Goal: Transaction & Acquisition: Book appointment/travel/reservation

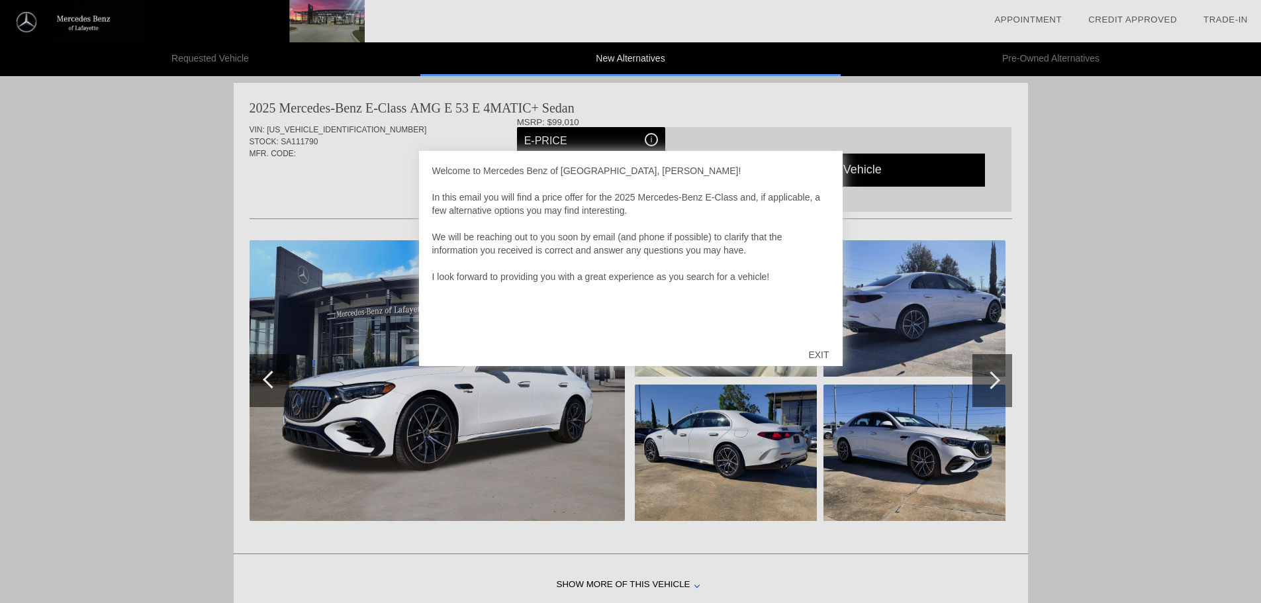
click at [547, 458] on div at bounding box center [630, 301] width 1261 height 603
click at [604, 134] on div at bounding box center [630, 301] width 1261 height 603
click at [748, 443] on div at bounding box center [630, 301] width 1261 height 603
click at [819, 354] on div "EXIT" at bounding box center [818, 355] width 47 height 40
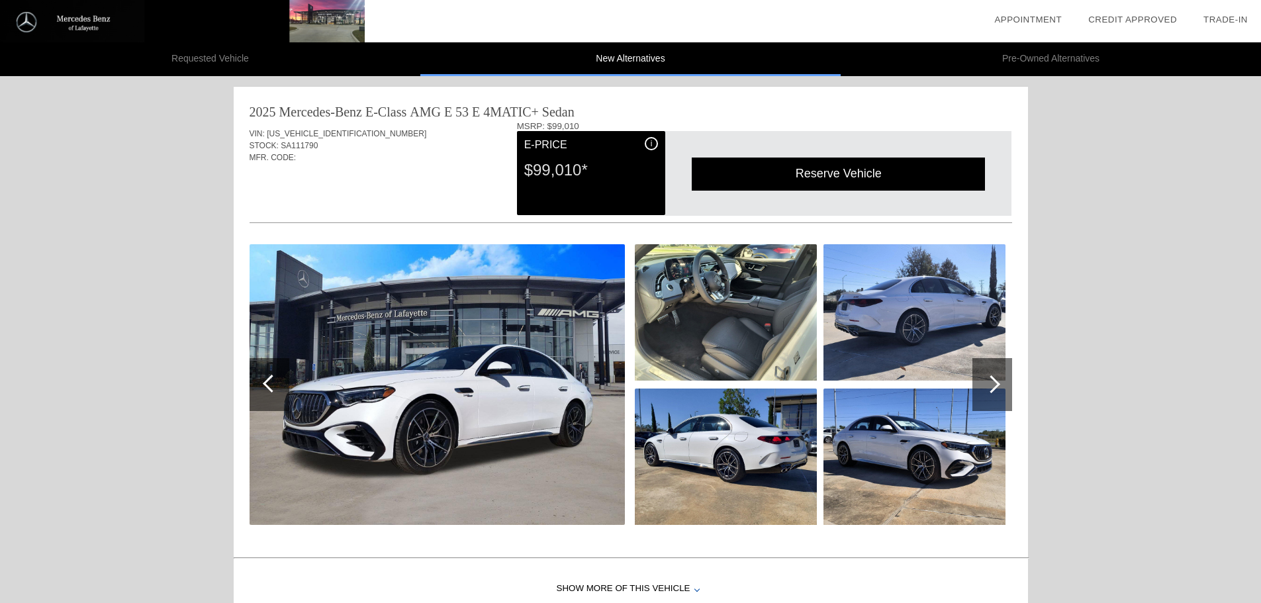
click at [552, 382] on img at bounding box center [436, 384] width 375 height 281
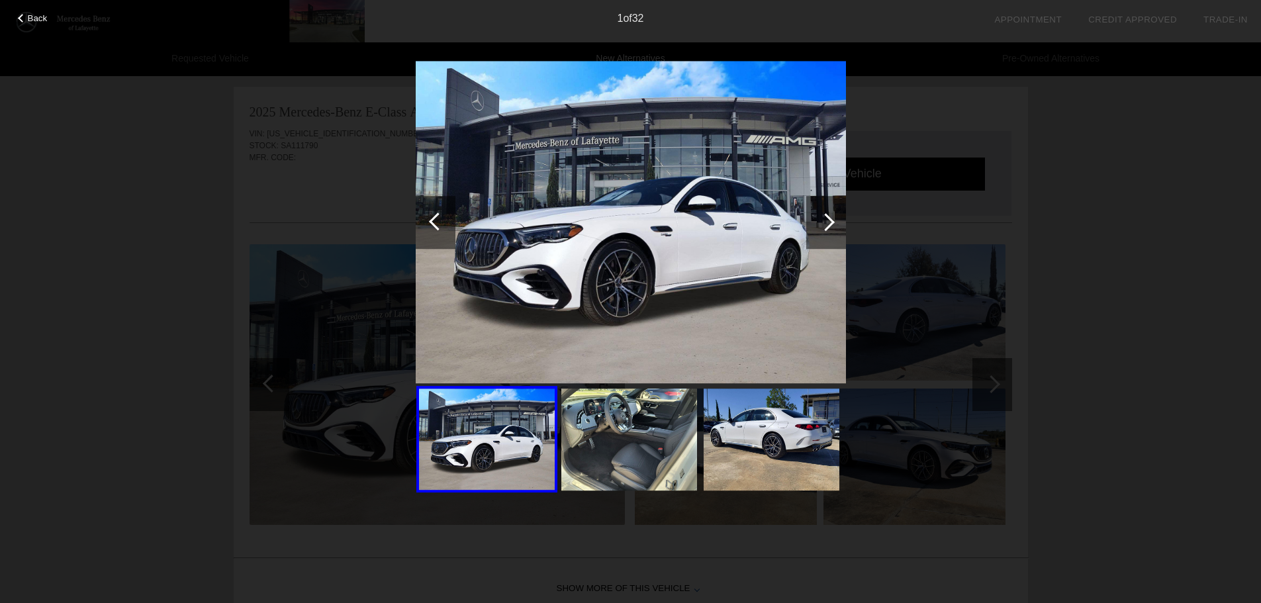
click at [619, 437] on img at bounding box center [629, 440] width 136 height 102
click at [632, 432] on img at bounding box center [629, 440] width 136 height 102
click at [827, 215] on div at bounding box center [826, 222] width 18 height 18
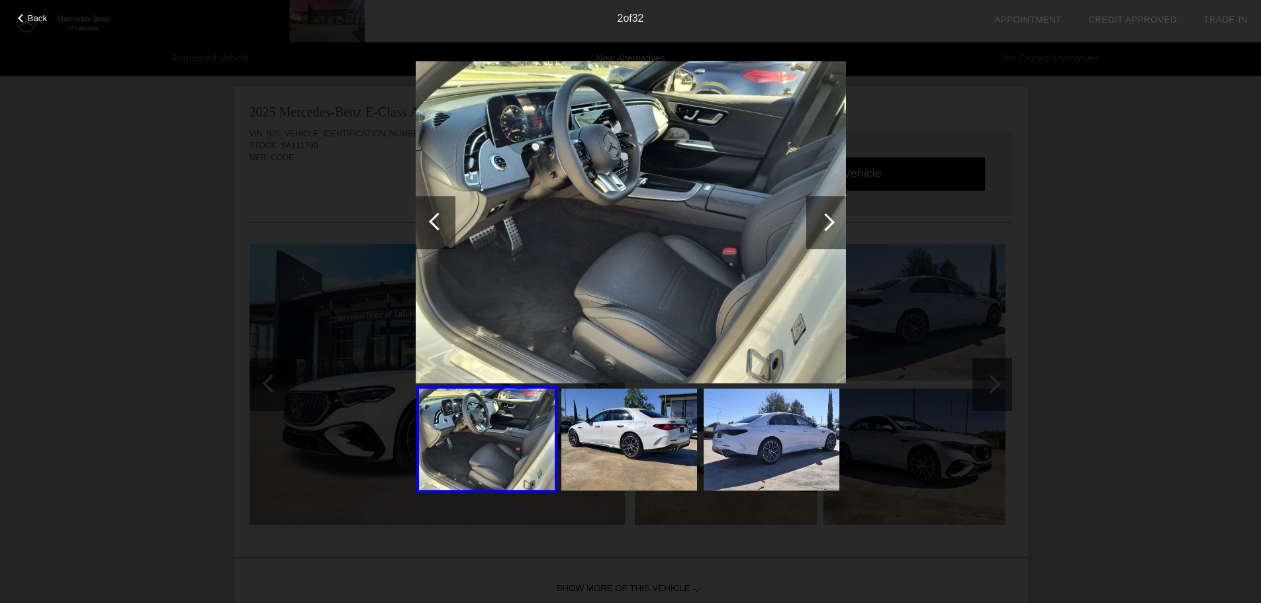
click at [825, 223] on div at bounding box center [826, 222] width 18 height 18
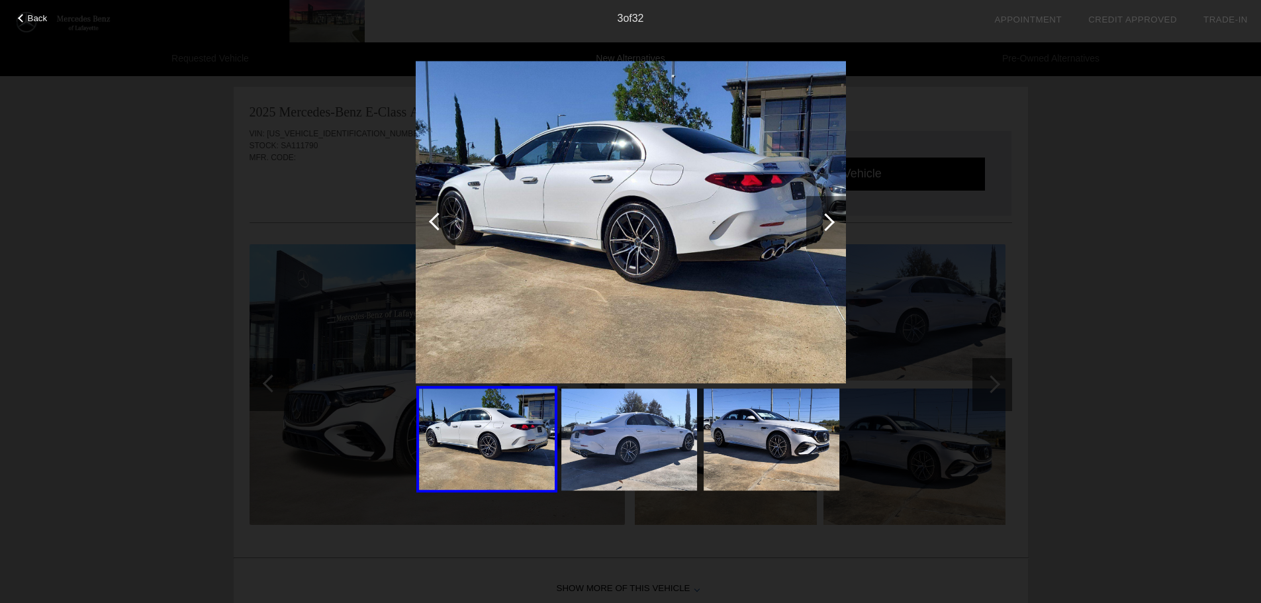
click at [612, 443] on img at bounding box center [629, 440] width 136 height 102
click at [754, 435] on img at bounding box center [771, 440] width 136 height 102
click at [833, 223] on div at bounding box center [826, 222] width 18 height 18
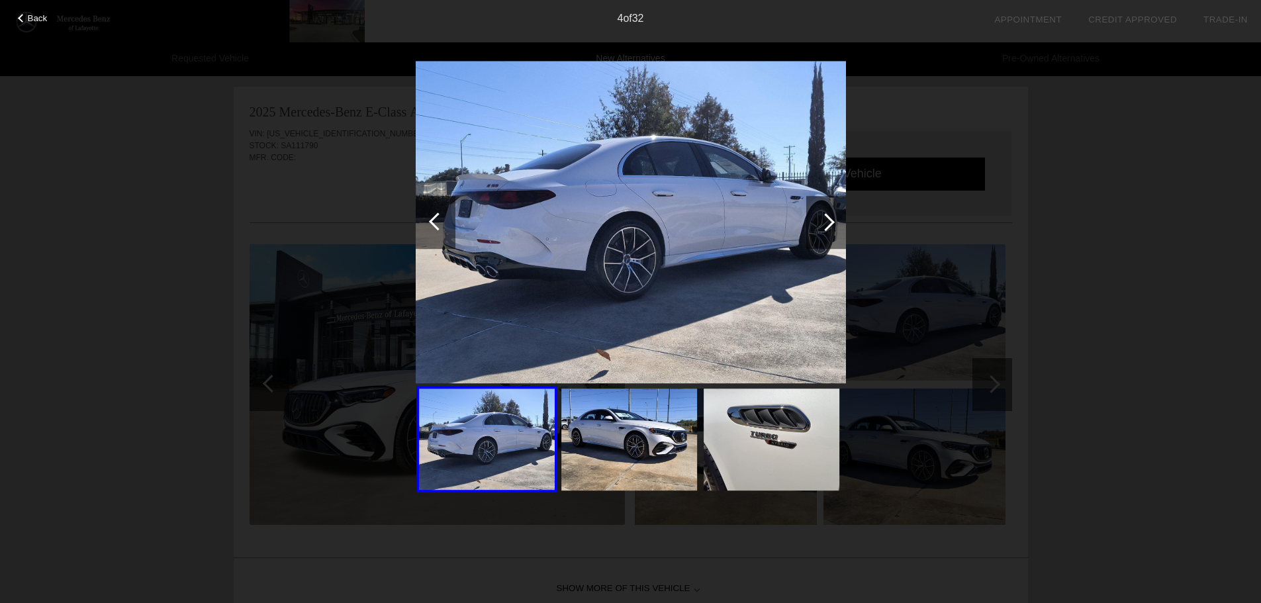
click at [830, 219] on div at bounding box center [826, 222] width 18 height 18
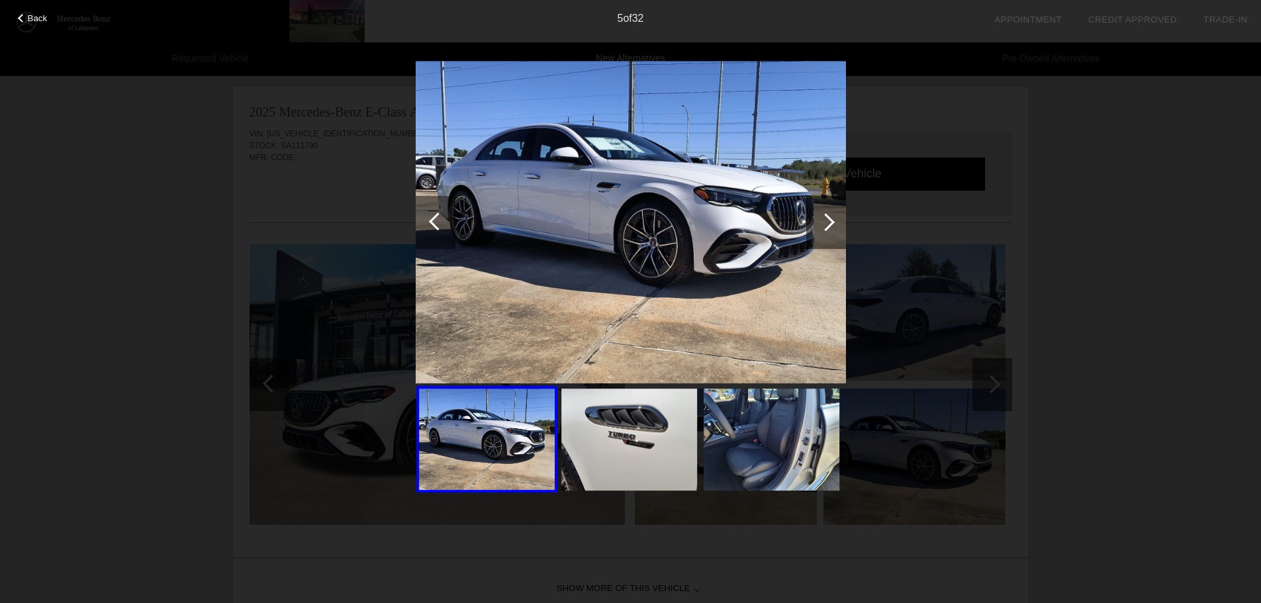
click at [830, 219] on div at bounding box center [826, 222] width 18 height 18
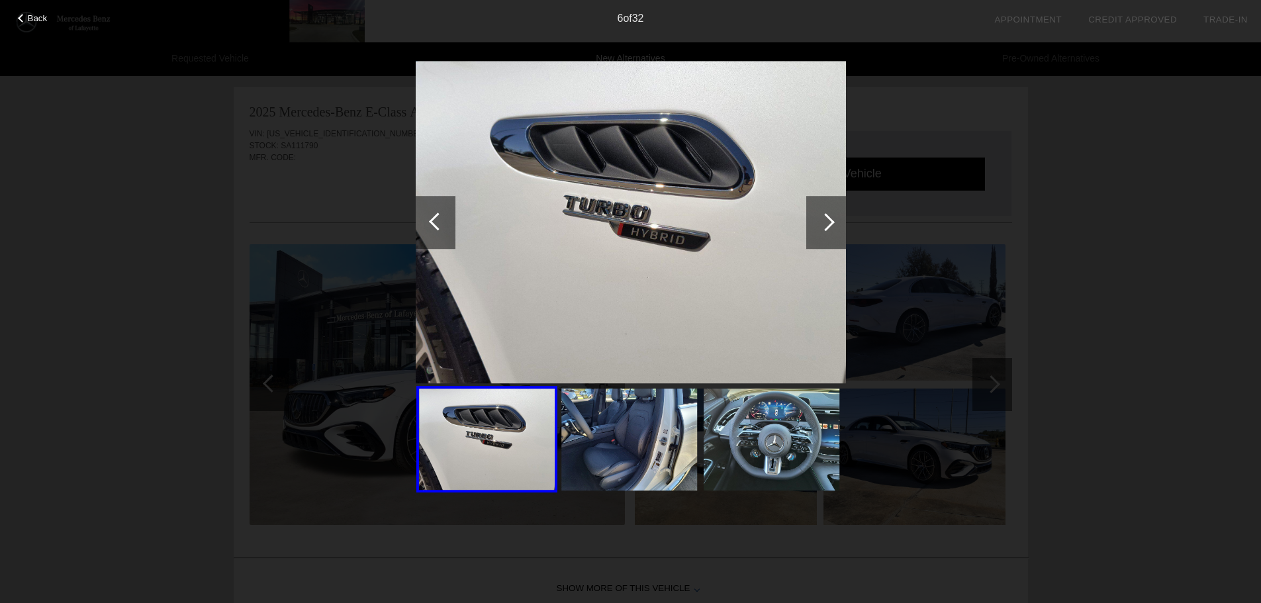
click at [830, 219] on div at bounding box center [826, 222] width 18 height 18
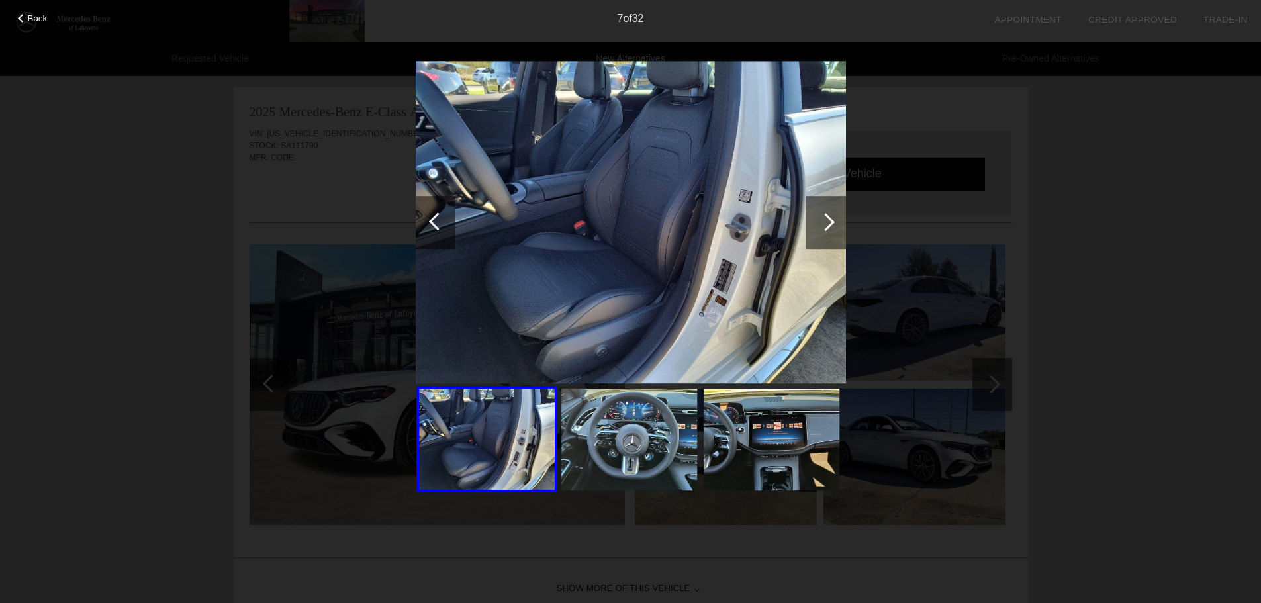
click at [830, 219] on div at bounding box center [826, 222] width 18 height 18
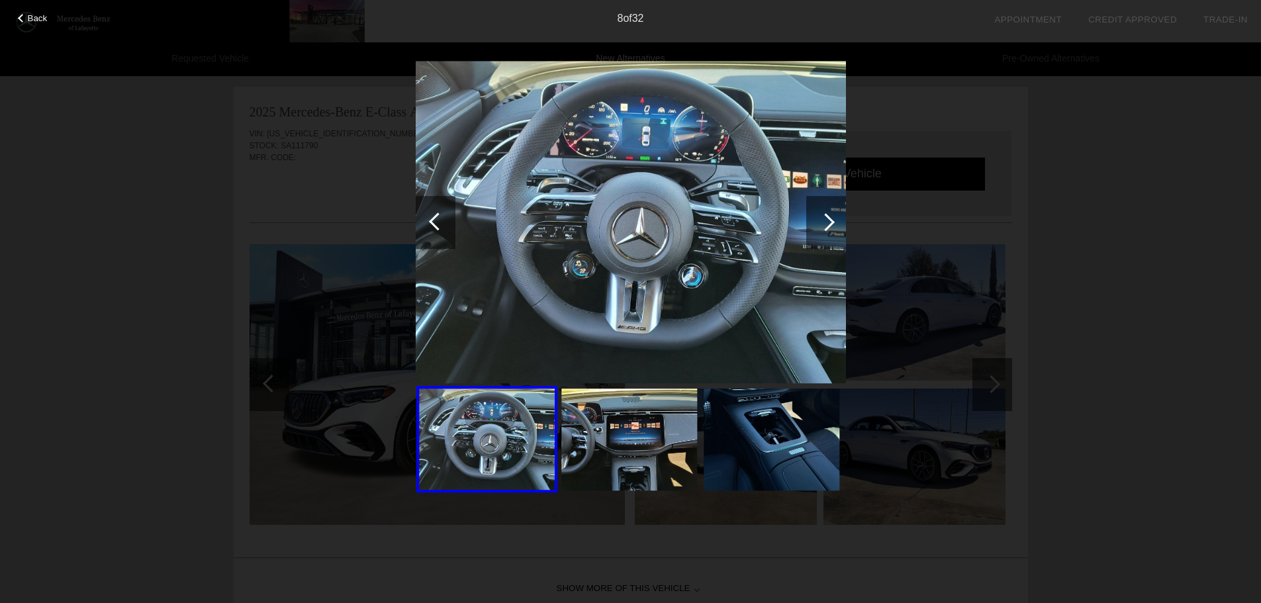
click at [830, 219] on div at bounding box center [826, 222] width 18 height 18
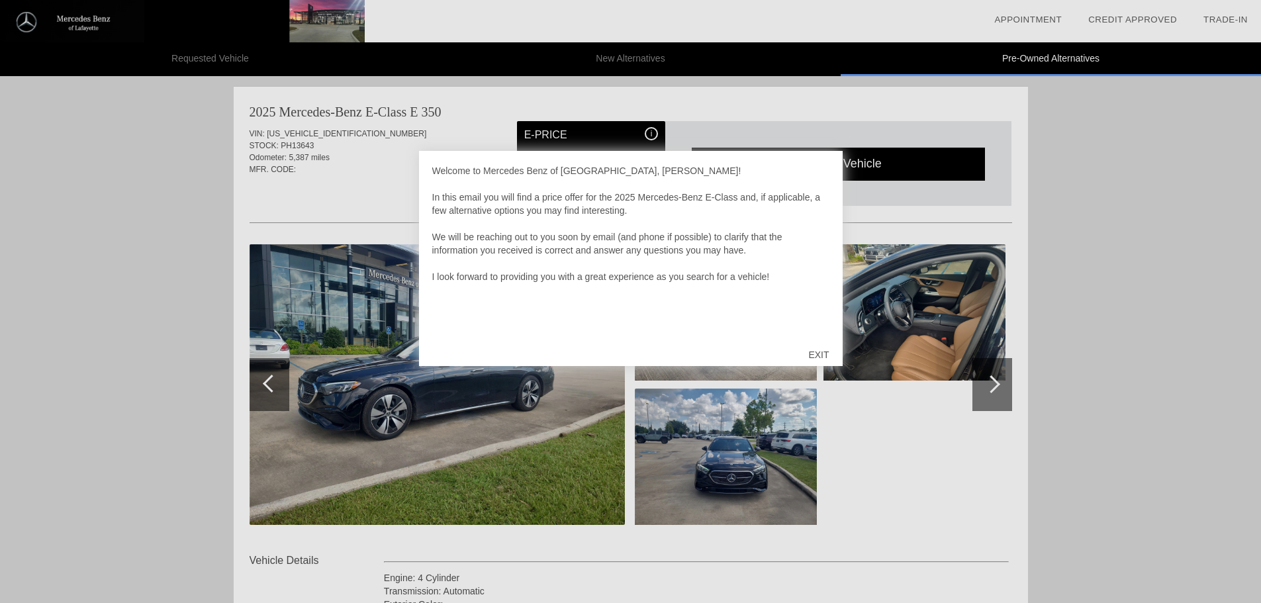
click at [821, 355] on div "EXIT" at bounding box center [818, 355] width 47 height 40
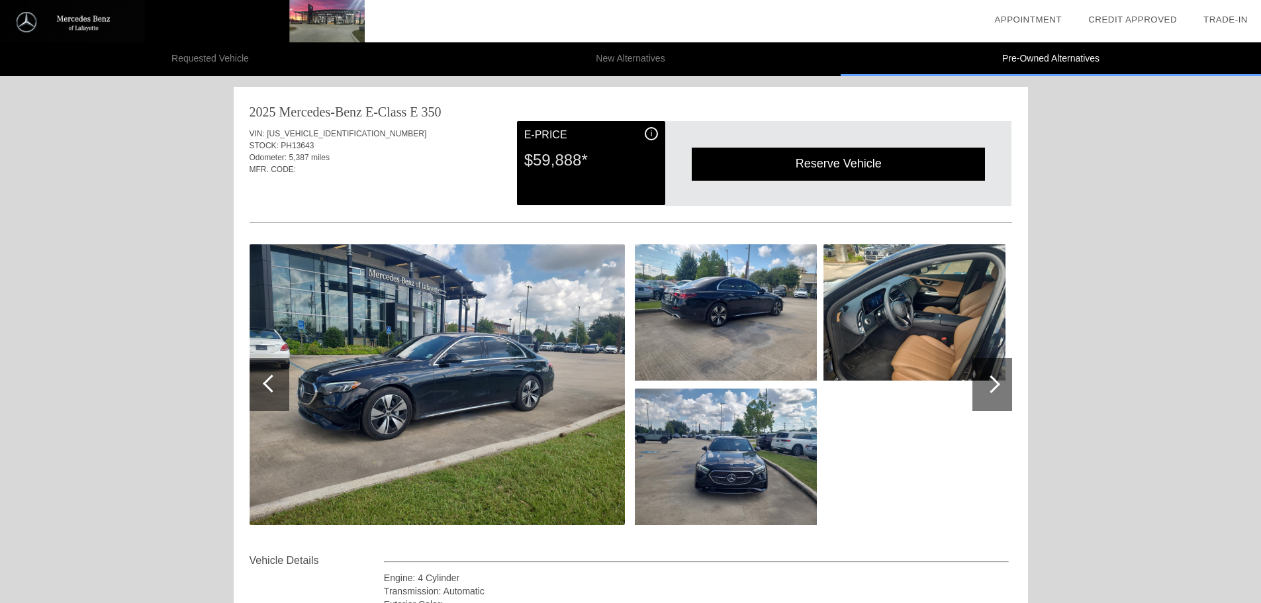
click at [469, 369] on img at bounding box center [436, 384] width 375 height 281
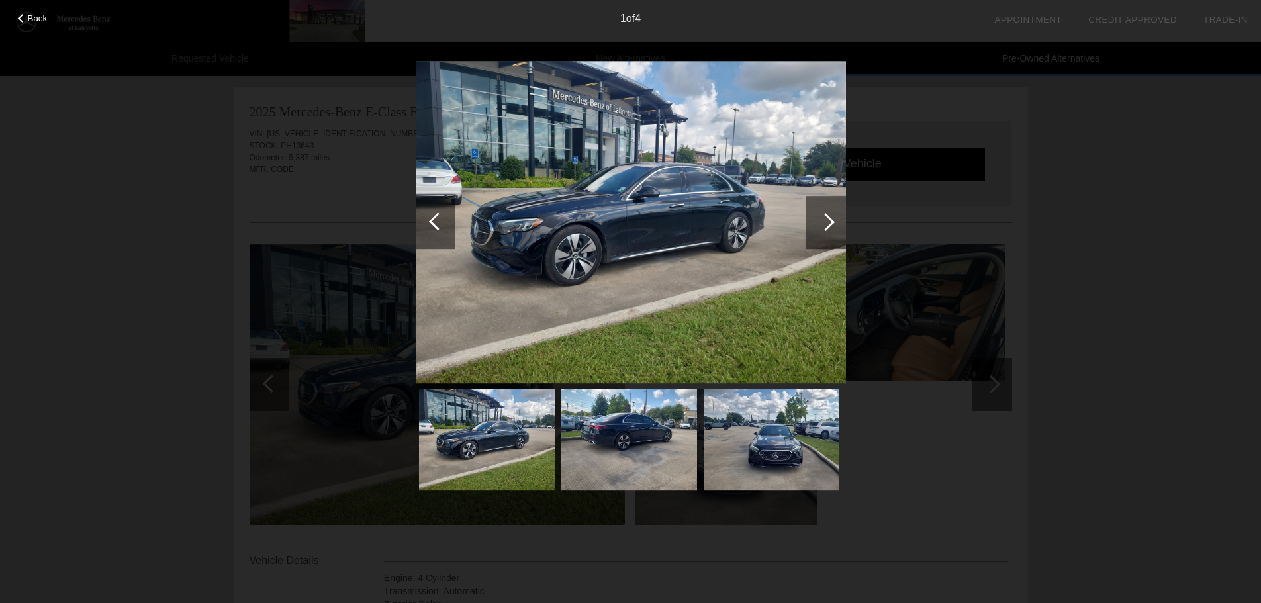
click at [830, 218] on div at bounding box center [826, 222] width 18 height 18
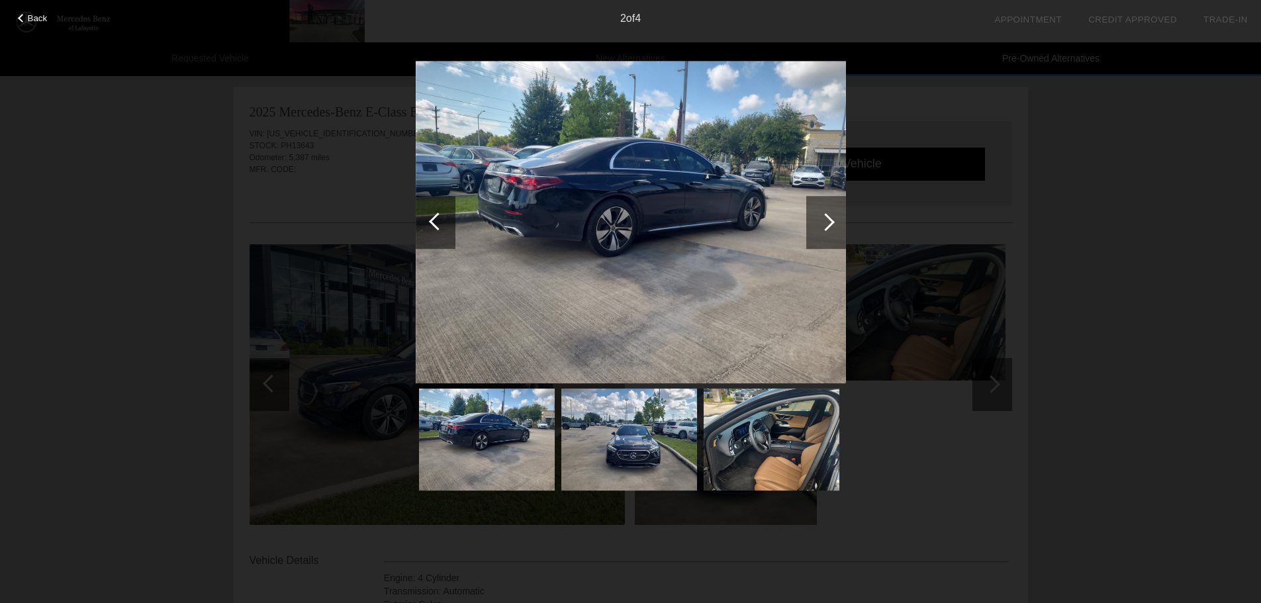
click at [830, 218] on div at bounding box center [826, 222] width 18 height 18
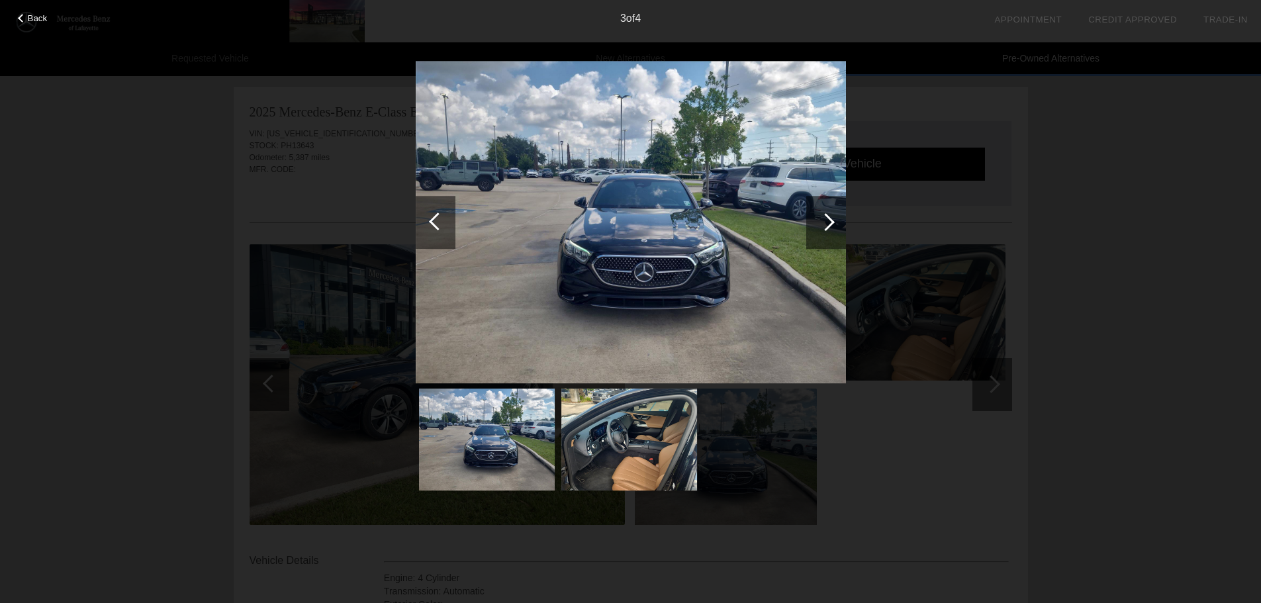
click at [831, 219] on div at bounding box center [826, 222] width 18 height 18
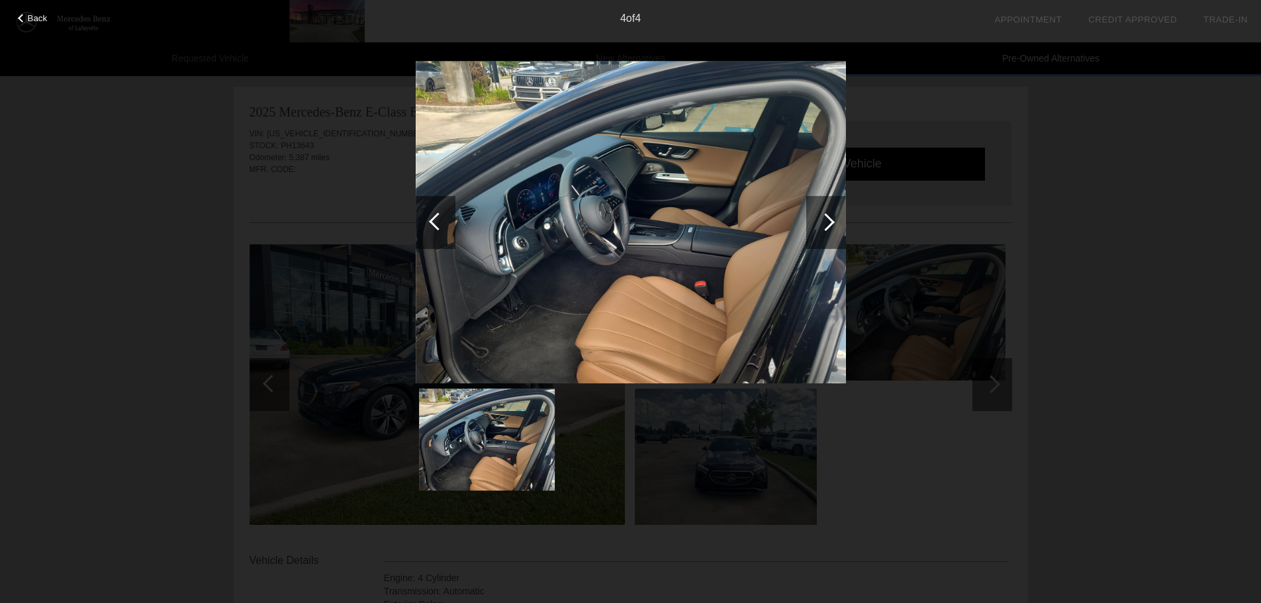
click at [831, 219] on div at bounding box center [826, 222] width 18 height 18
click at [831, 220] on div at bounding box center [826, 222] width 18 height 18
click at [510, 428] on img at bounding box center [487, 439] width 136 height 102
click at [433, 218] on div at bounding box center [438, 221] width 18 height 18
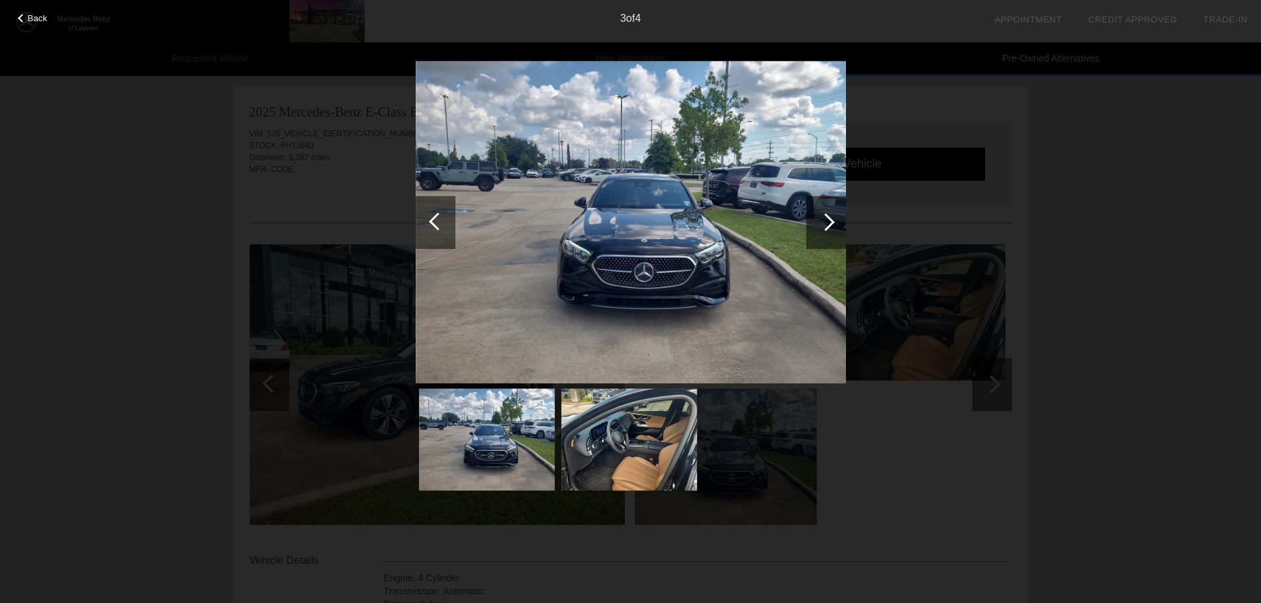
click at [431, 219] on div at bounding box center [438, 221] width 18 height 18
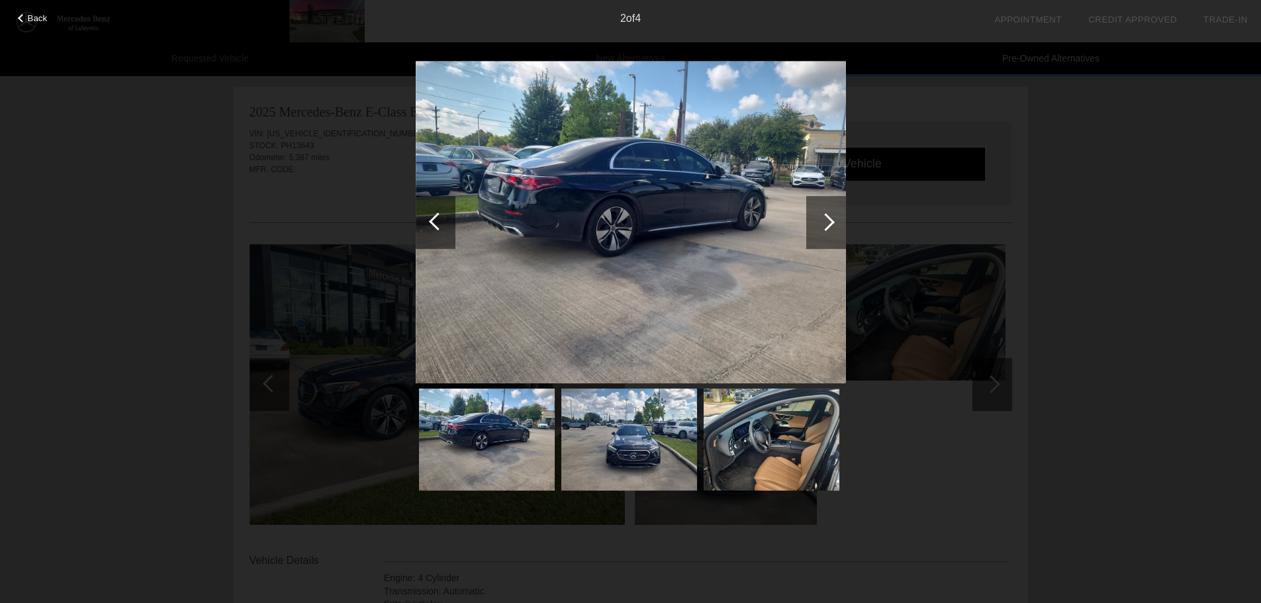
click at [437, 217] on div at bounding box center [438, 221] width 18 height 18
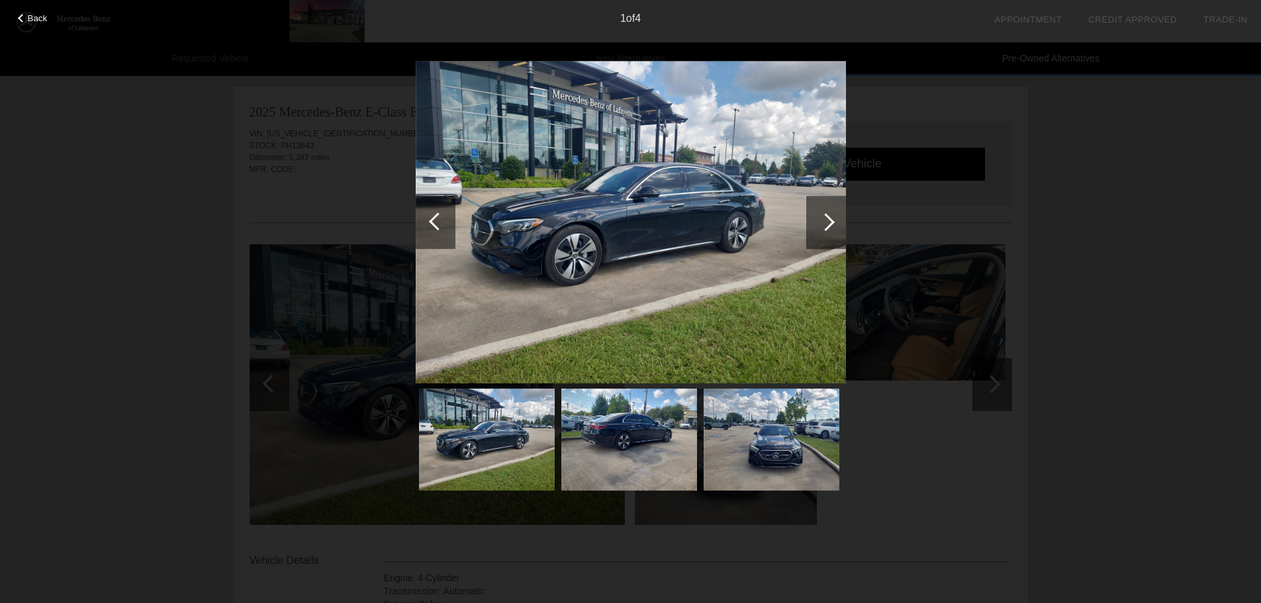
click at [436, 216] on div at bounding box center [438, 221] width 18 height 18
click at [824, 221] on div at bounding box center [826, 222] width 18 height 18
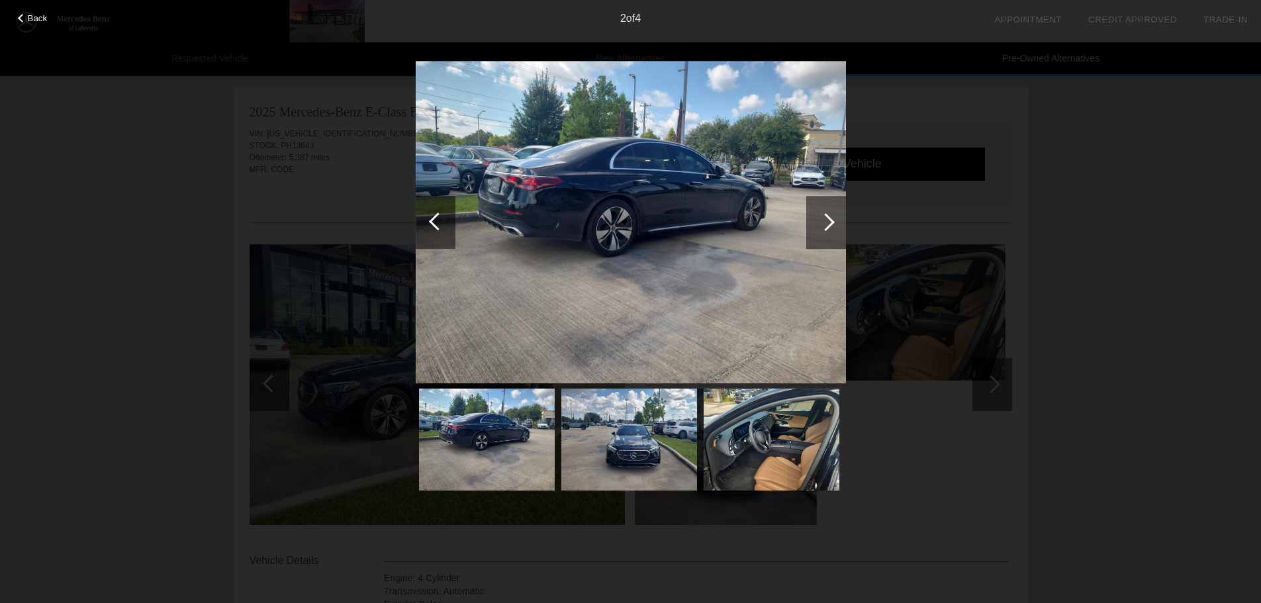
click at [570, 263] on img at bounding box center [631, 222] width 430 height 323
click at [586, 263] on img at bounding box center [631, 222] width 430 height 323
click at [588, 262] on img at bounding box center [631, 222] width 430 height 323
click at [686, 454] on img at bounding box center [629, 439] width 136 height 102
drag, startPoint x: 658, startPoint y: 321, endPoint x: 691, endPoint y: 293, distance: 43.1
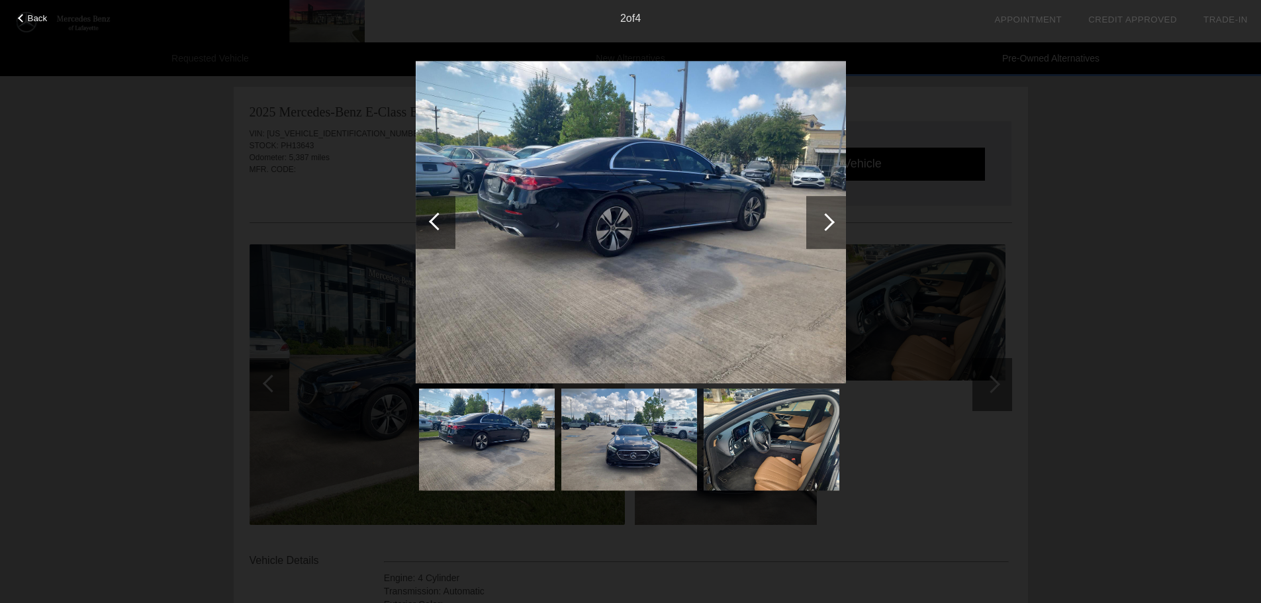
click at [690, 293] on img at bounding box center [631, 222] width 430 height 323
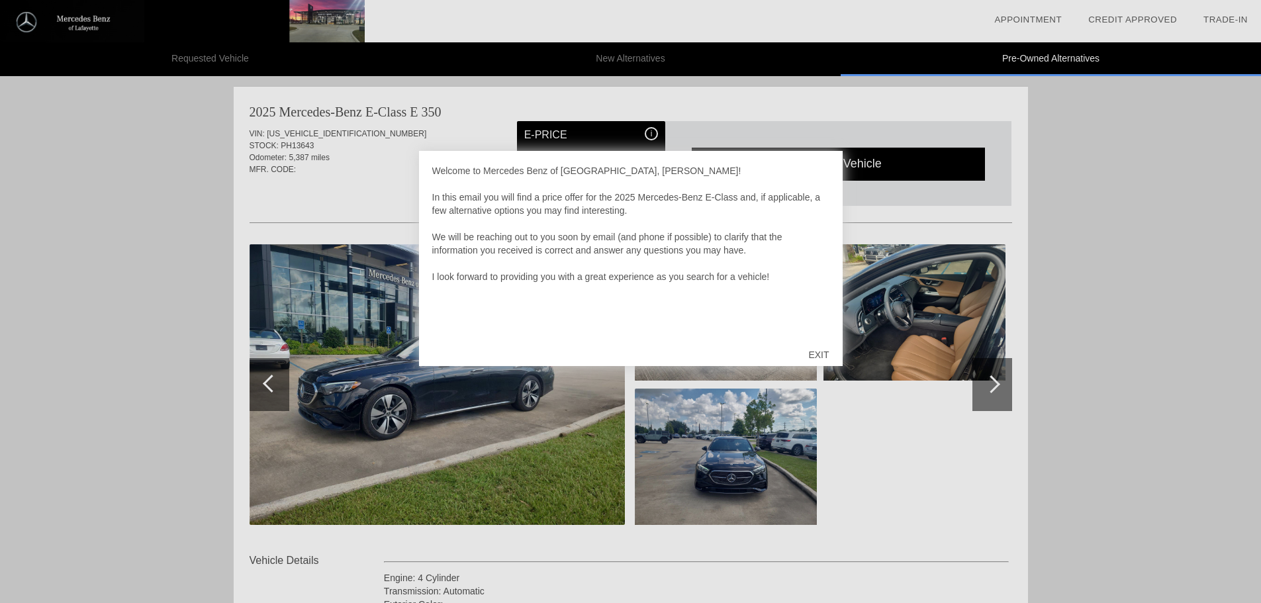
click at [613, 132] on div at bounding box center [630, 301] width 1261 height 603
click at [653, 132] on div at bounding box center [630, 301] width 1261 height 603
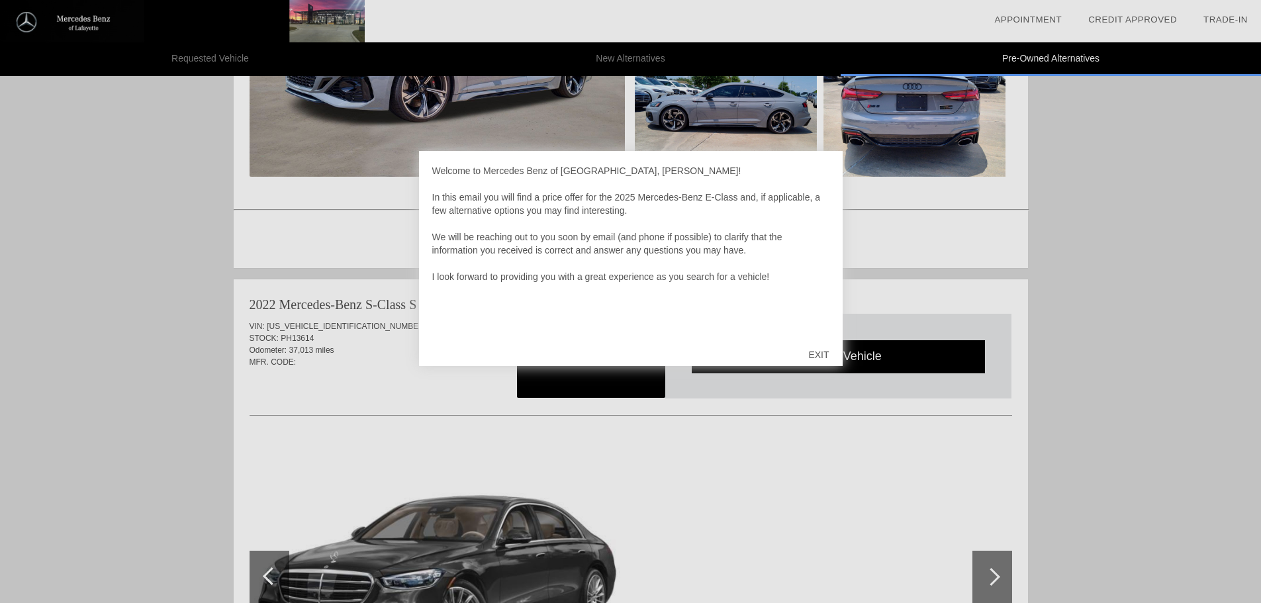
scroll to position [927, 0]
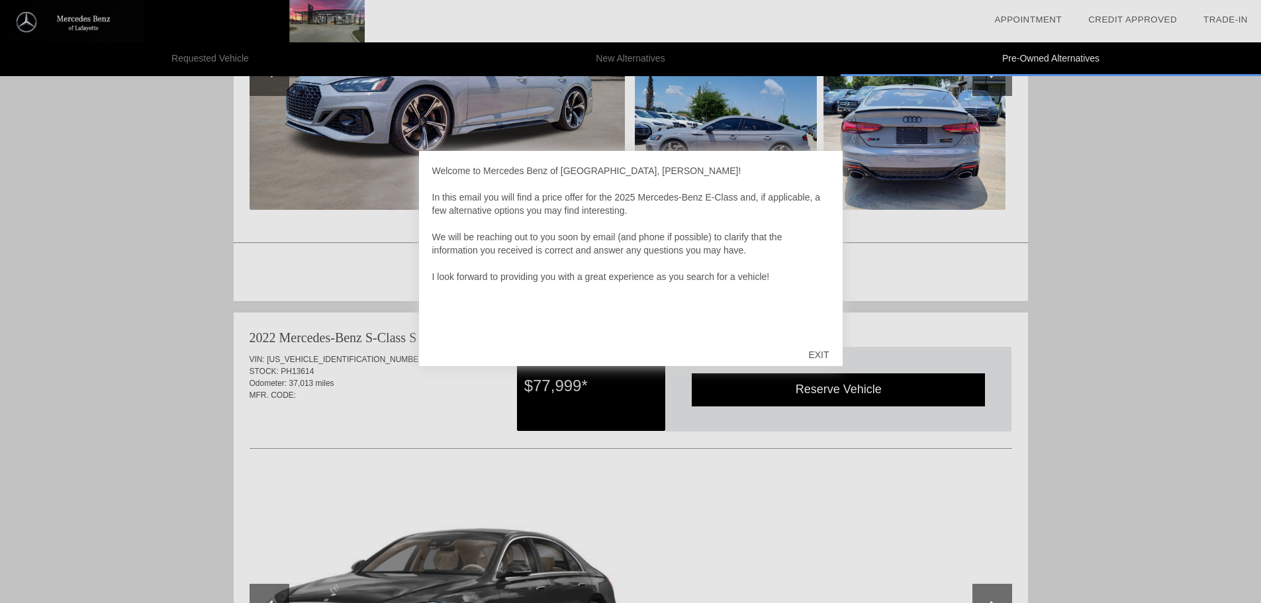
click at [810, 353] on div "EXIT" at bounding box center [818, 355] width 47 height 40
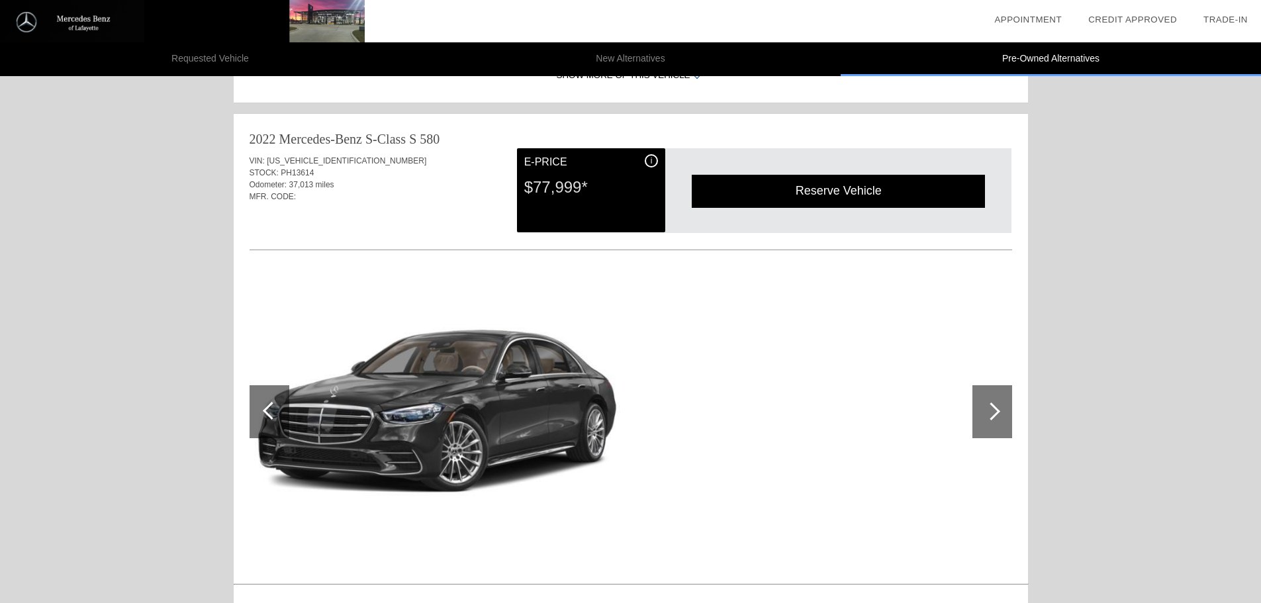
scroll to position [1191, 0]
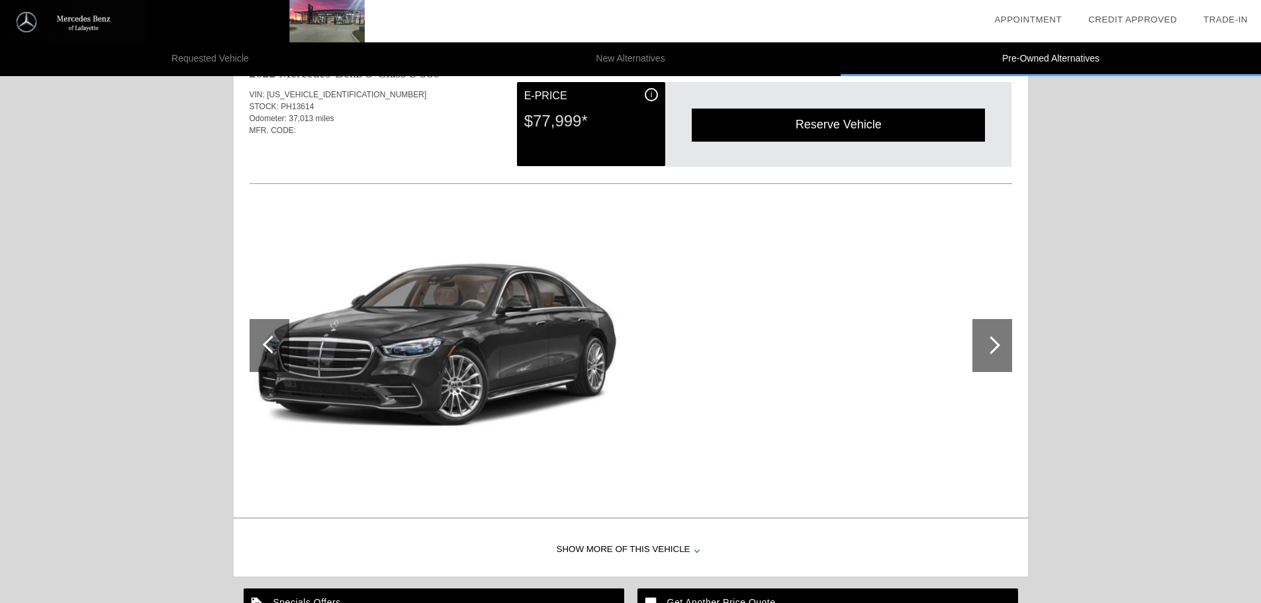
click at [996, 338] on div at bounding box center [992, 345] width 40 height 53
click at [993, 338] on div at bounding box center [991, 345] width 18 height 18
click at [262, 342] on div at bounding box center [269, 345] width 40 height 53
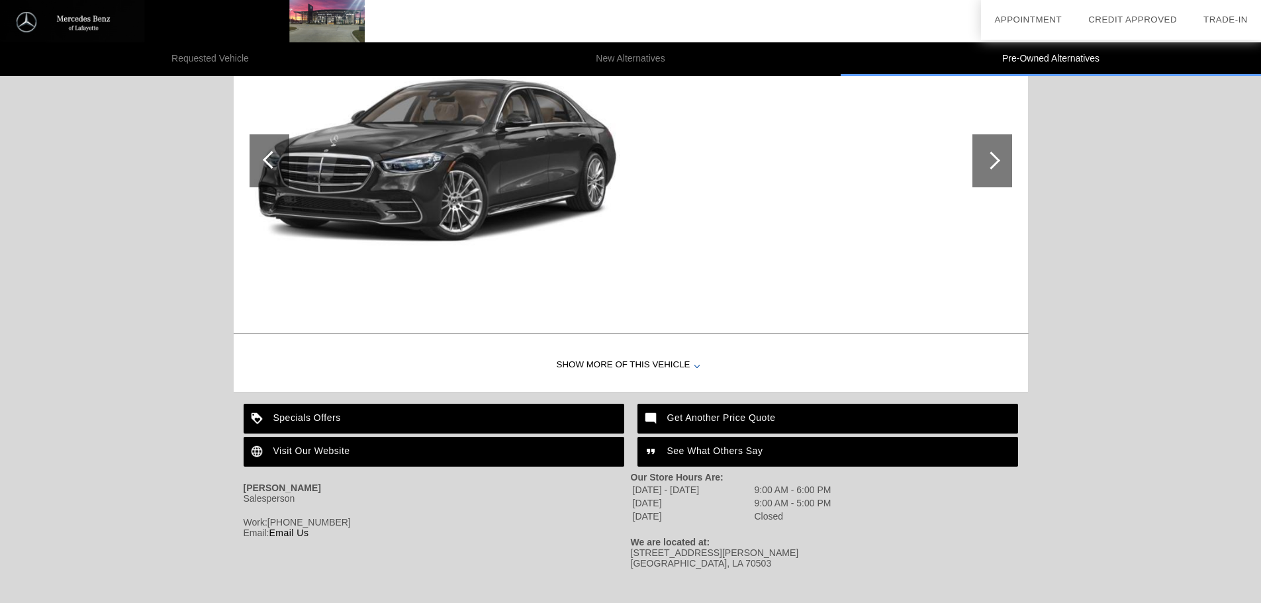
scroll to position [1391, 0]
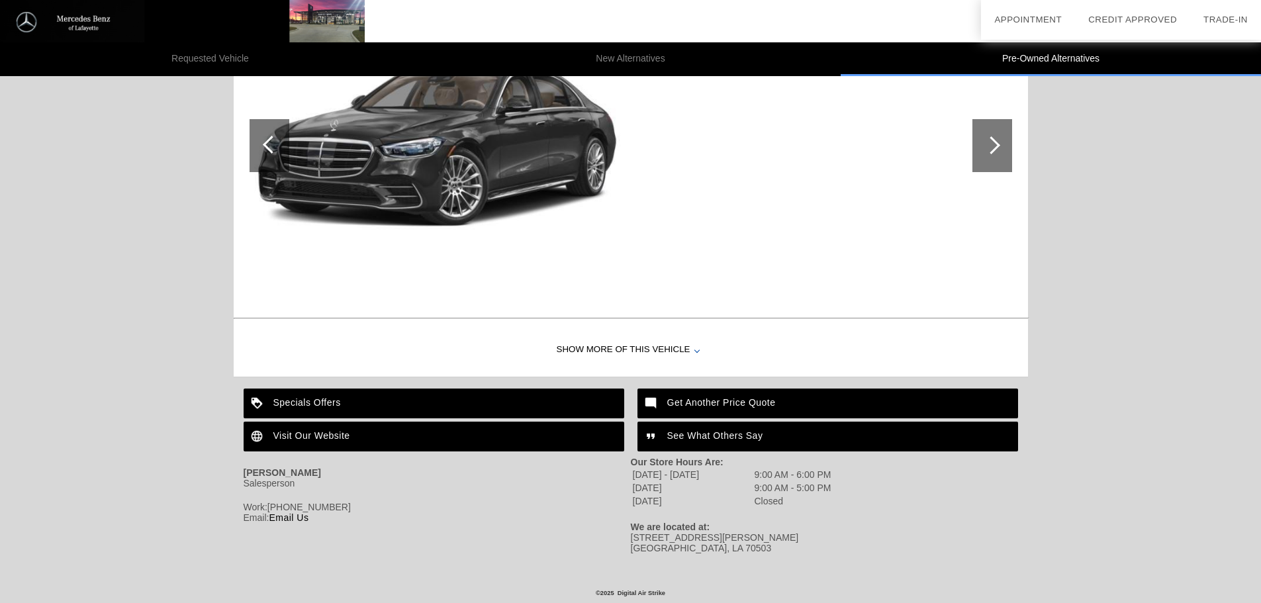
click at [699, 349] on div at bounding box center [696, 349] width 5 height 5
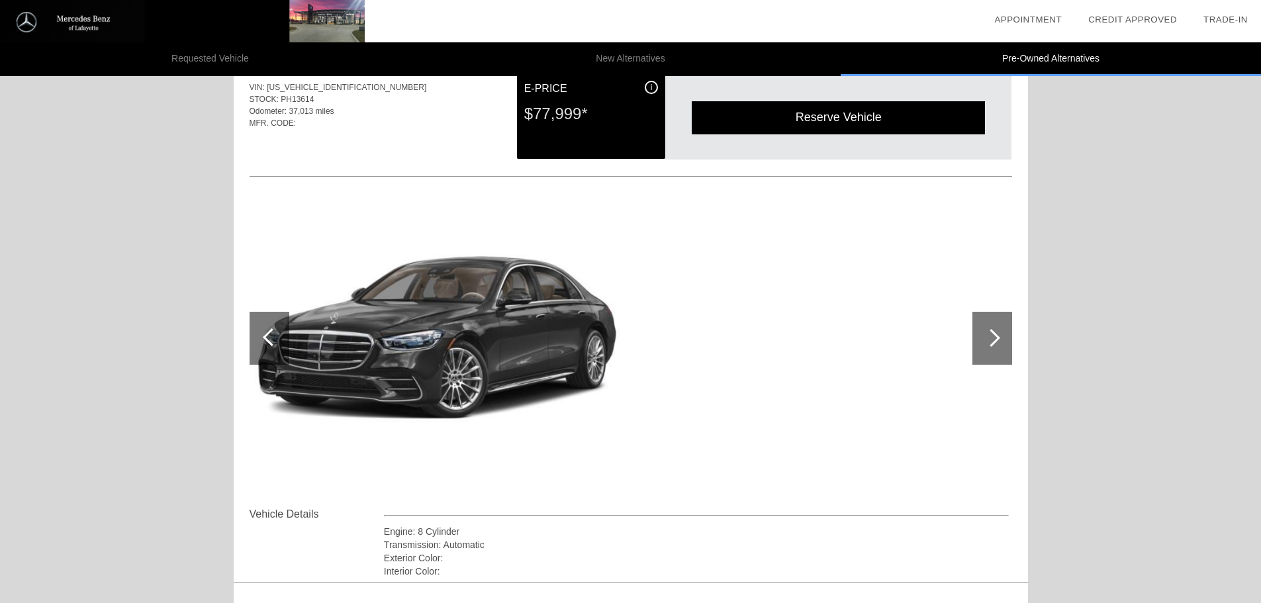
scroll to position [1198, 0]
click at [997, 334] on div at bounding box center [992, 338] width 40 height 53
click at [841, 118] on div "Reserve Vehicle" at bounding box center [838, 118] width 293 height 32
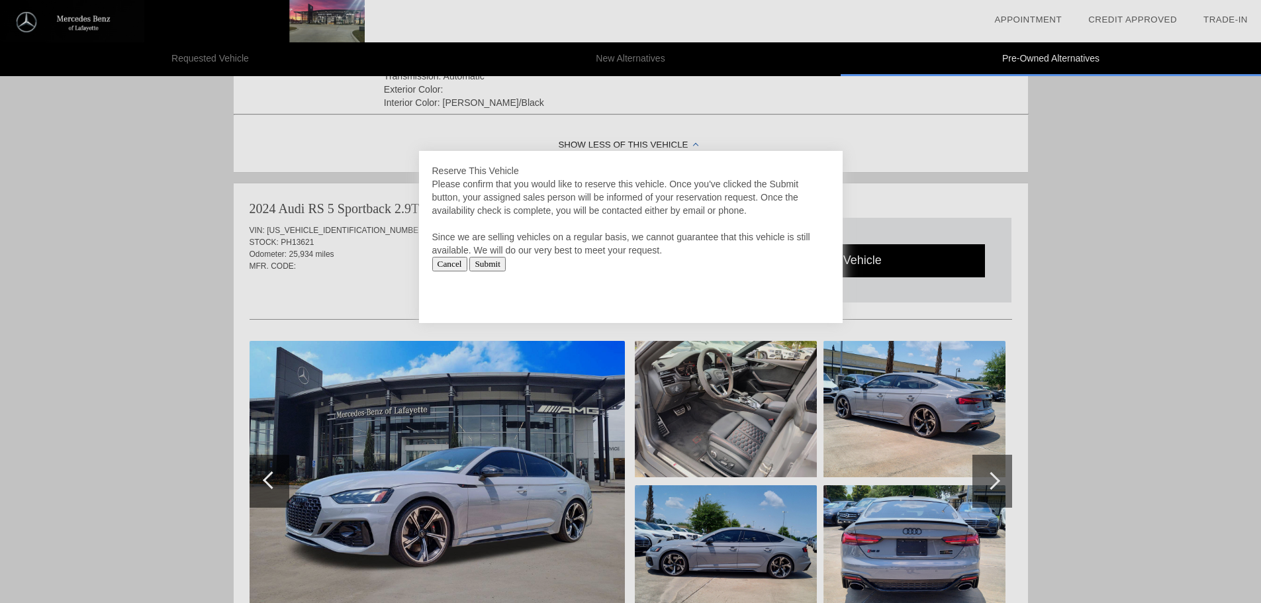
scroll to position [404, 0]
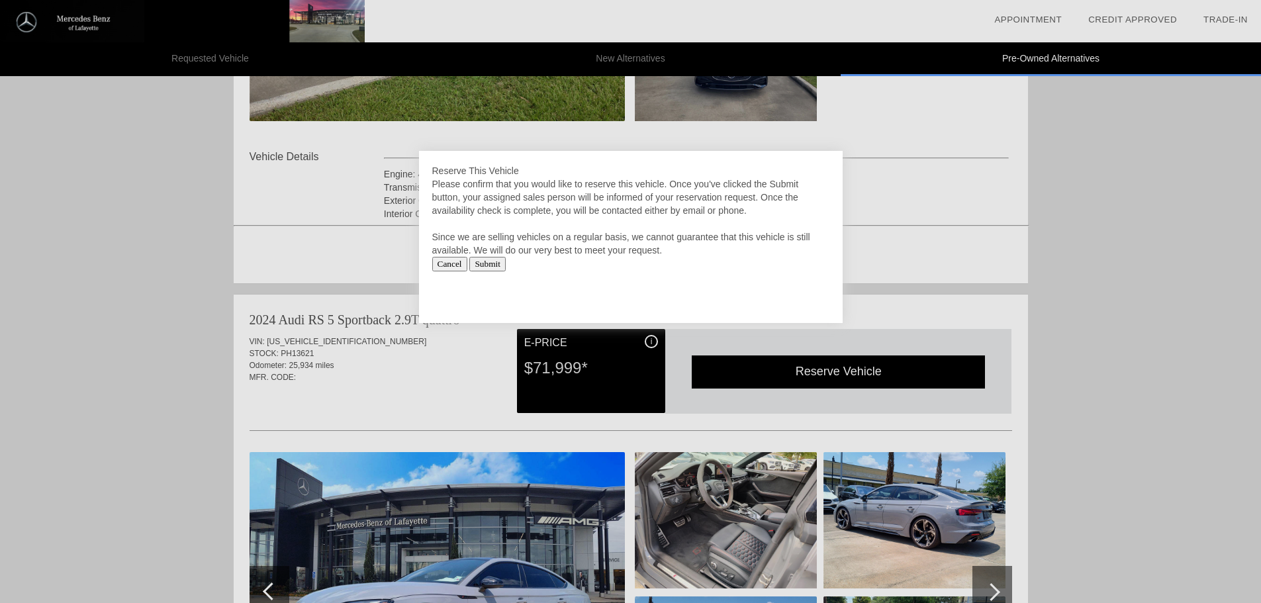
click at [453, 264] on input "Cancel" at bounding box center [449, 264] width 35 height 15
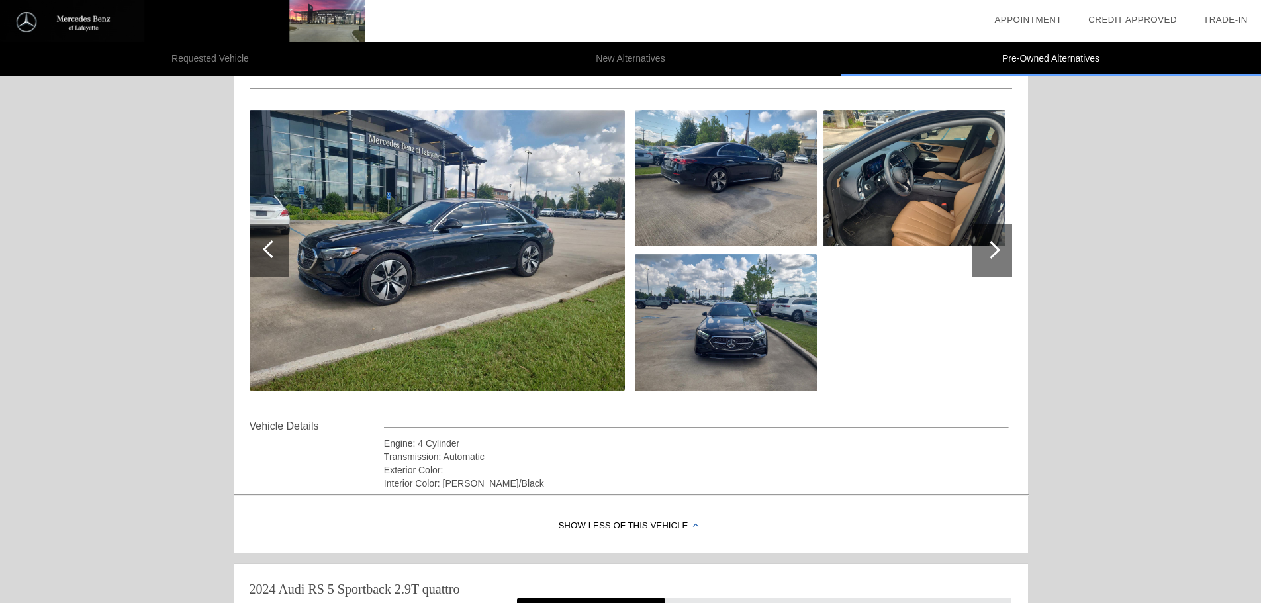
scroll to position [0, 0]
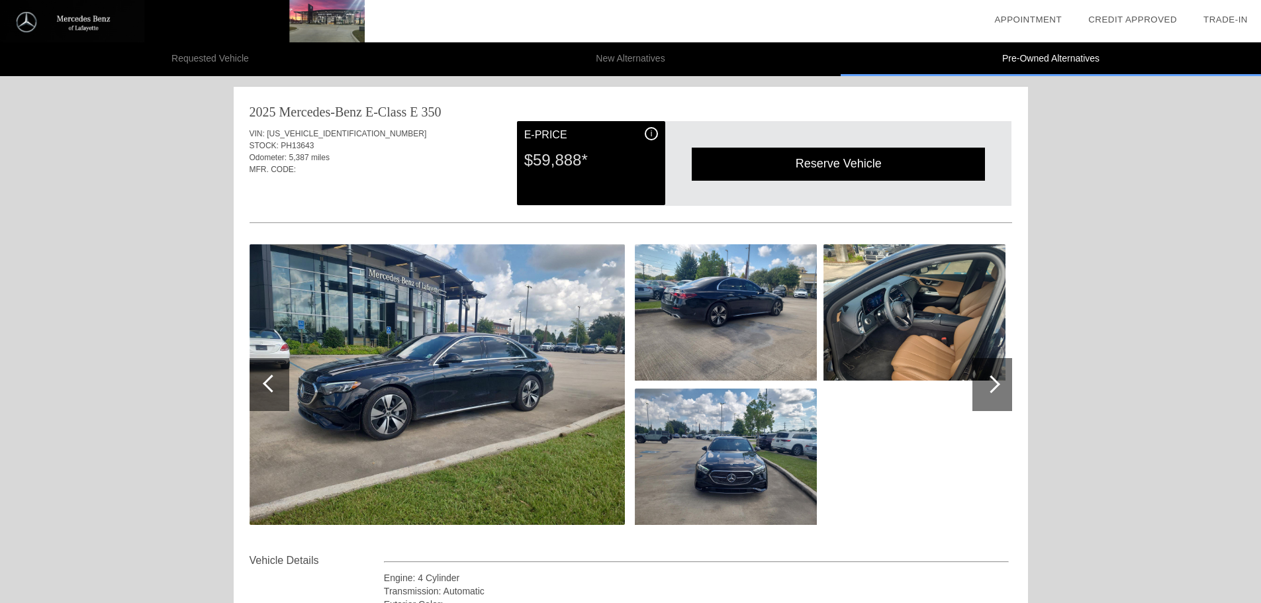
click at [498, 173] on div "MFR. CODE:" at bounding box center [630, 169] width 762 height 12
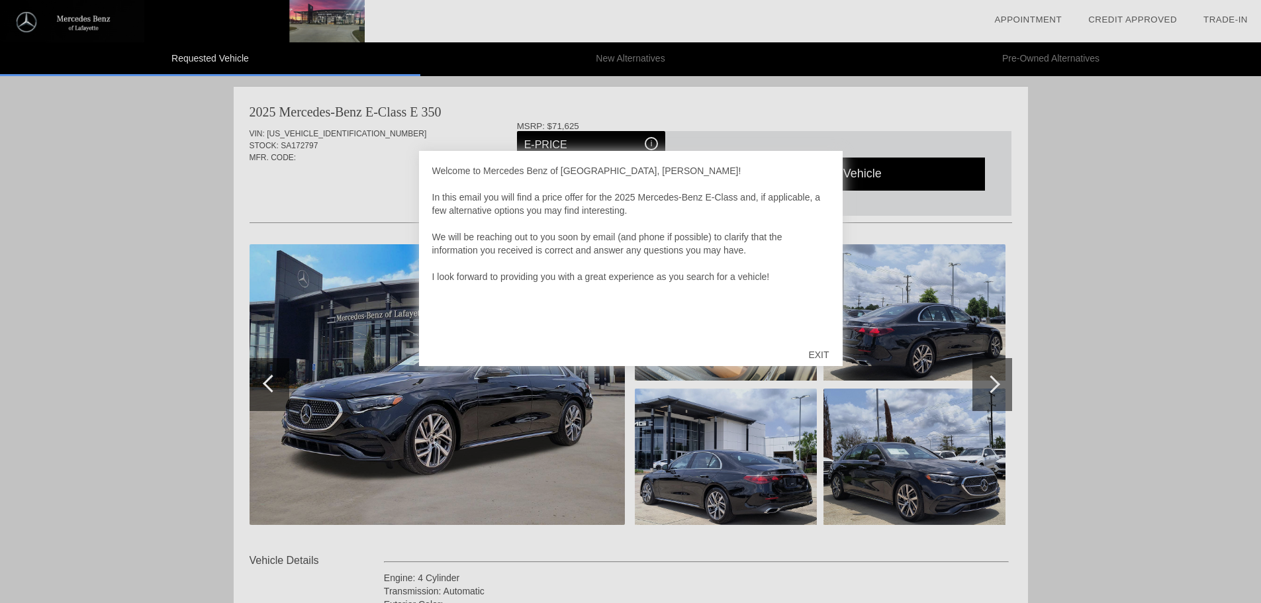
click at [820, 353] on div "EXIT" at bounding box center [818, 355] width 47 height 40
